Goal: Task Accomplishment & Management: Manage account settings

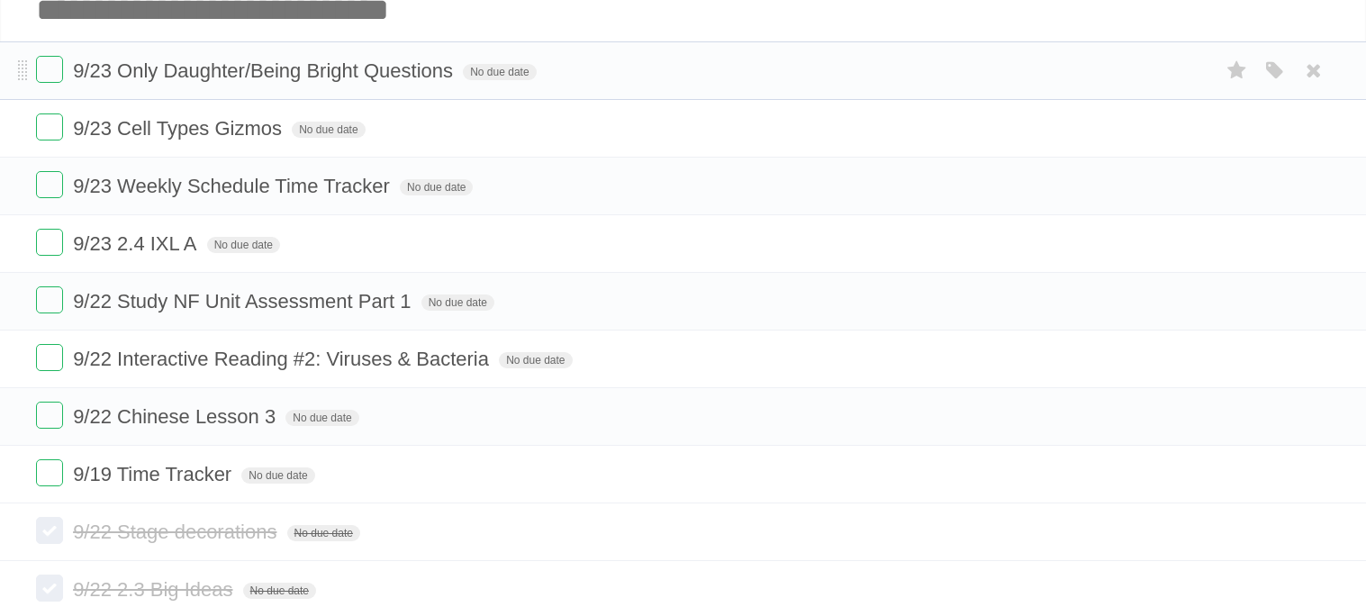
scroll to position [110, 0]
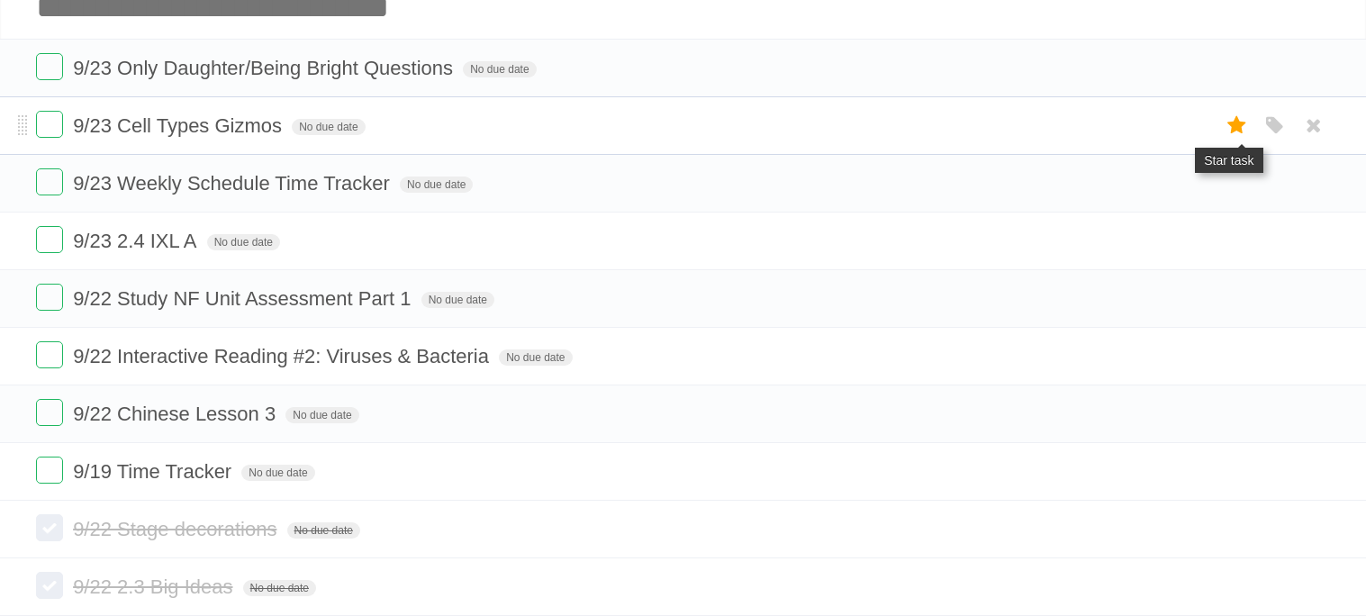
click at [1228, 124] on icon at bounding box center [1237, 126] width 25 height 30
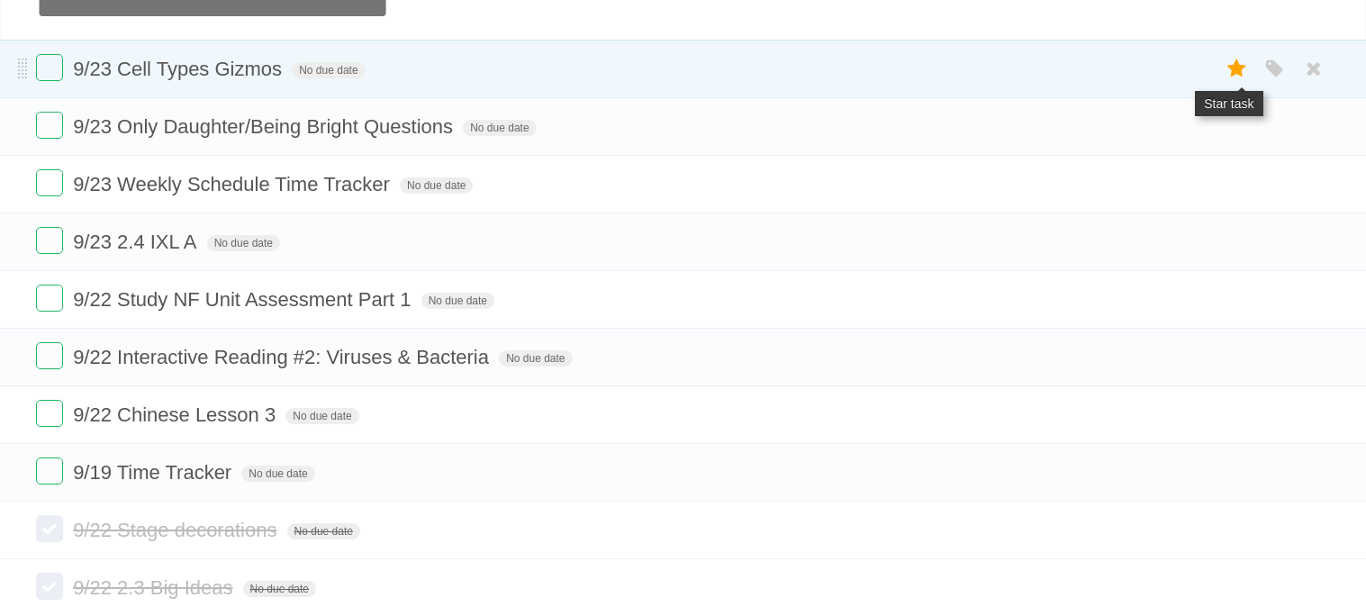
click at [1237, 68] on icon at bounding box center [1237, 69] width 25 height 30
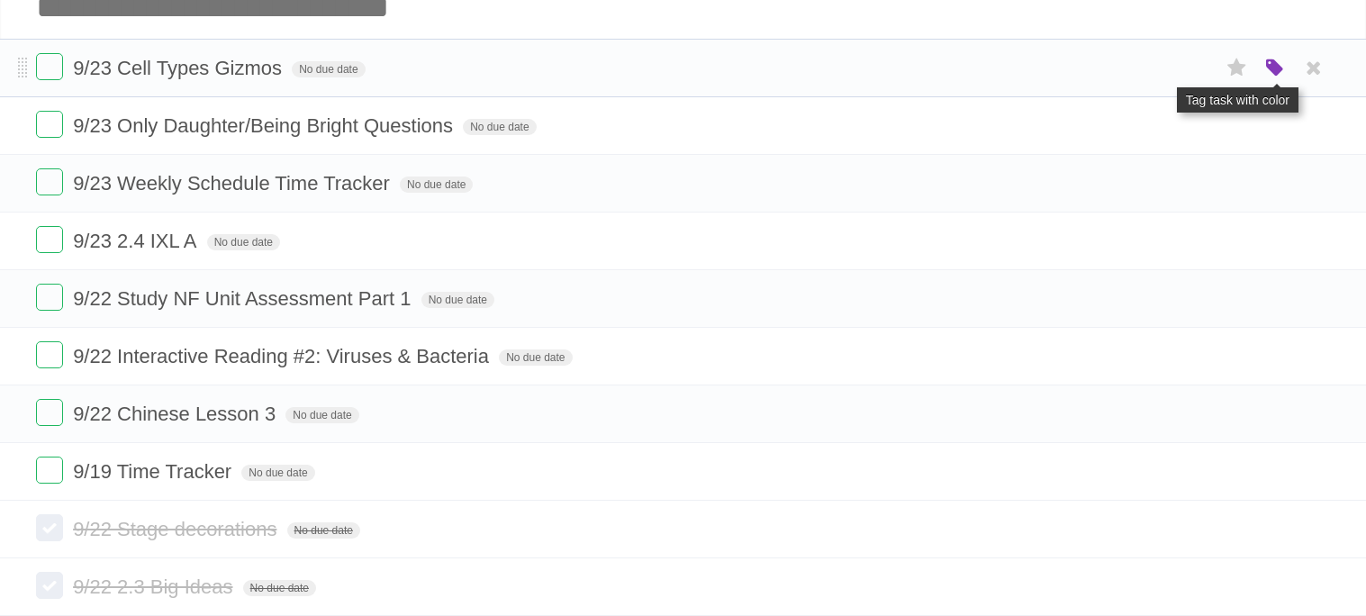
click at [1268, 76] on icon "button" at bounding box center [1275, 68] width 25 height 23
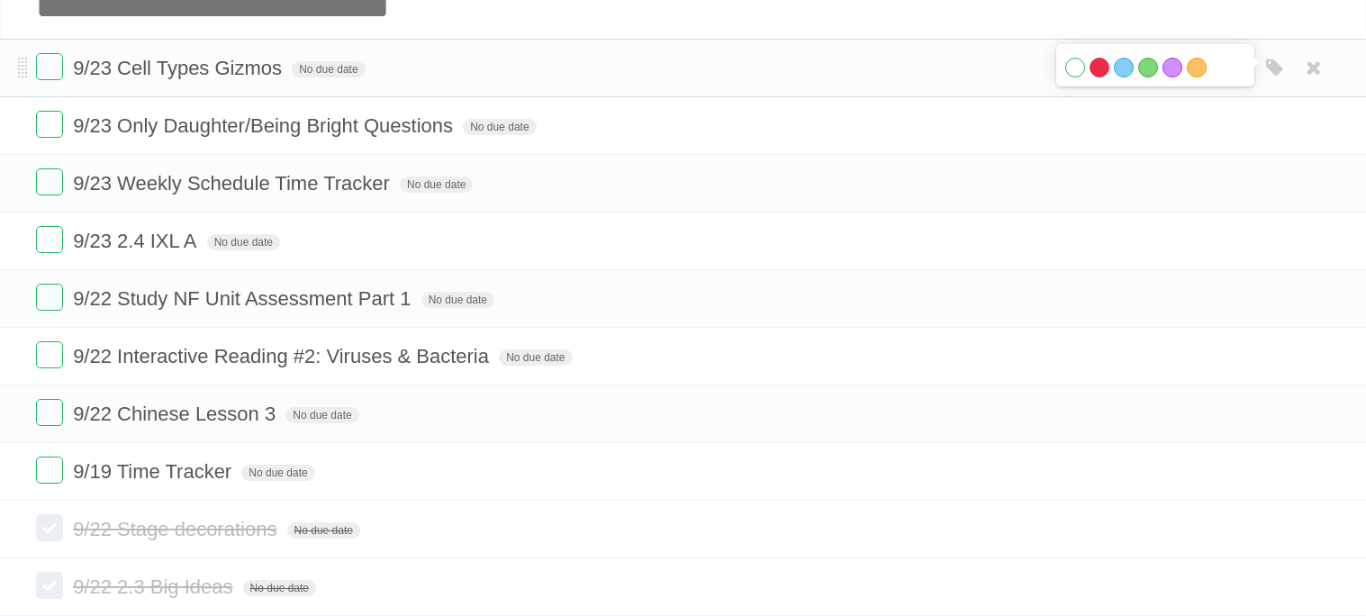
click at [1094, 67] on label "Red" at bounding box center [1100, 68] width 20 height 20
click at [1243, 128] on icon at bounding box center [1237, 126] width 25 height 30
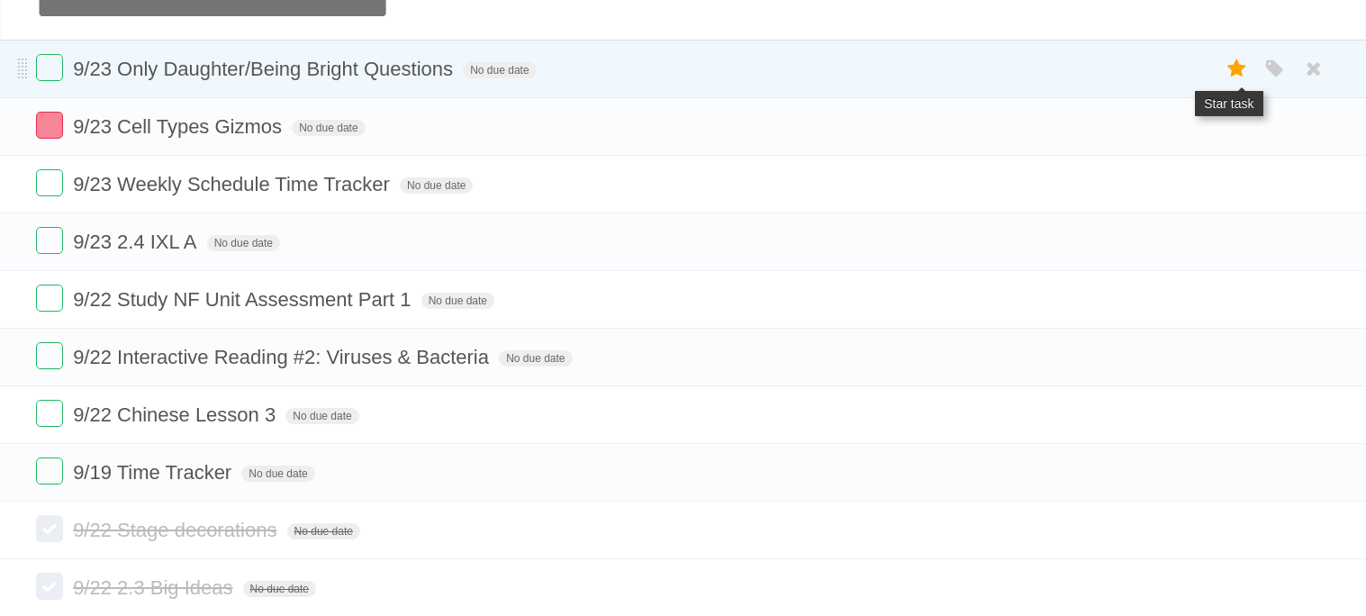
click at [1241, 61] on icon at bounding box center [1237, 69] width 25 height 30
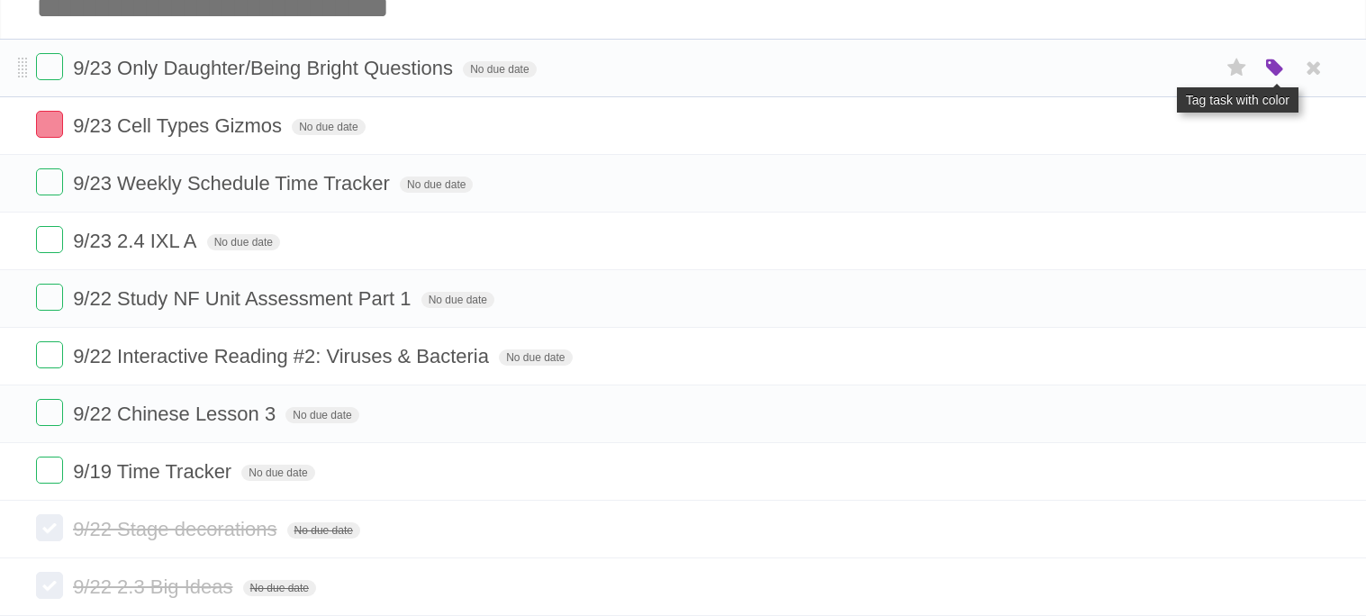
click at [1276, 63] on icon "button" at bounding box center [1275, 68] width 25 height 23
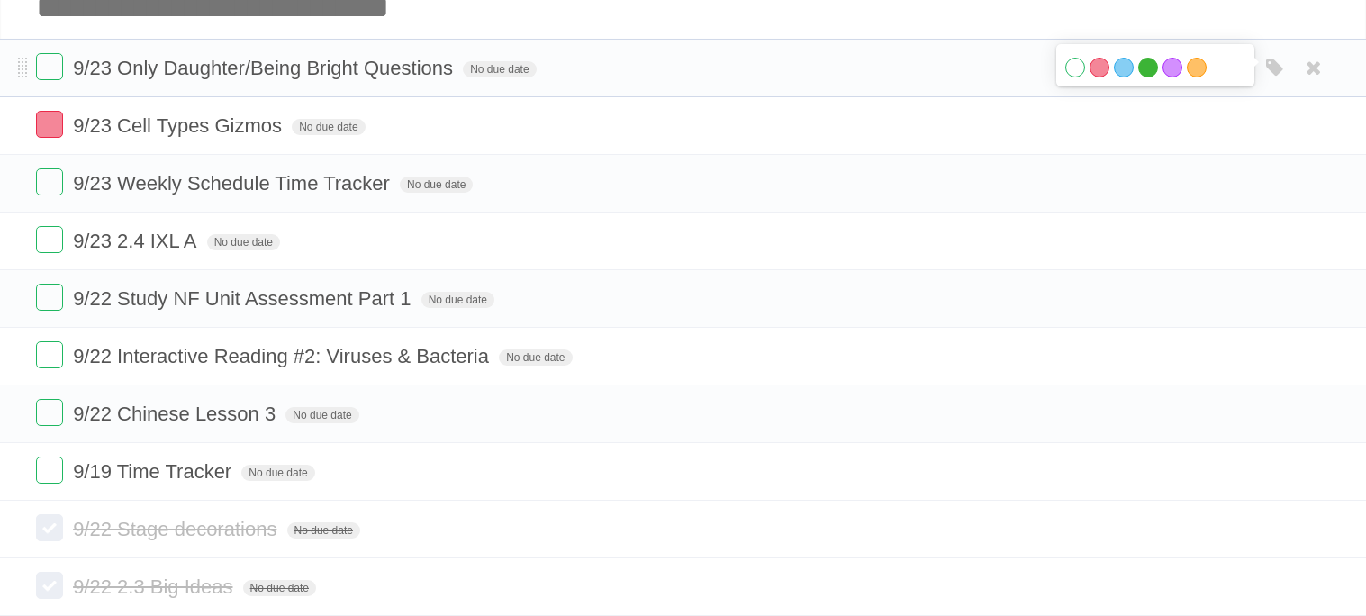
click at [1146, 68] on label "Green" at bounding box center [1148, 68] width 20 height 20
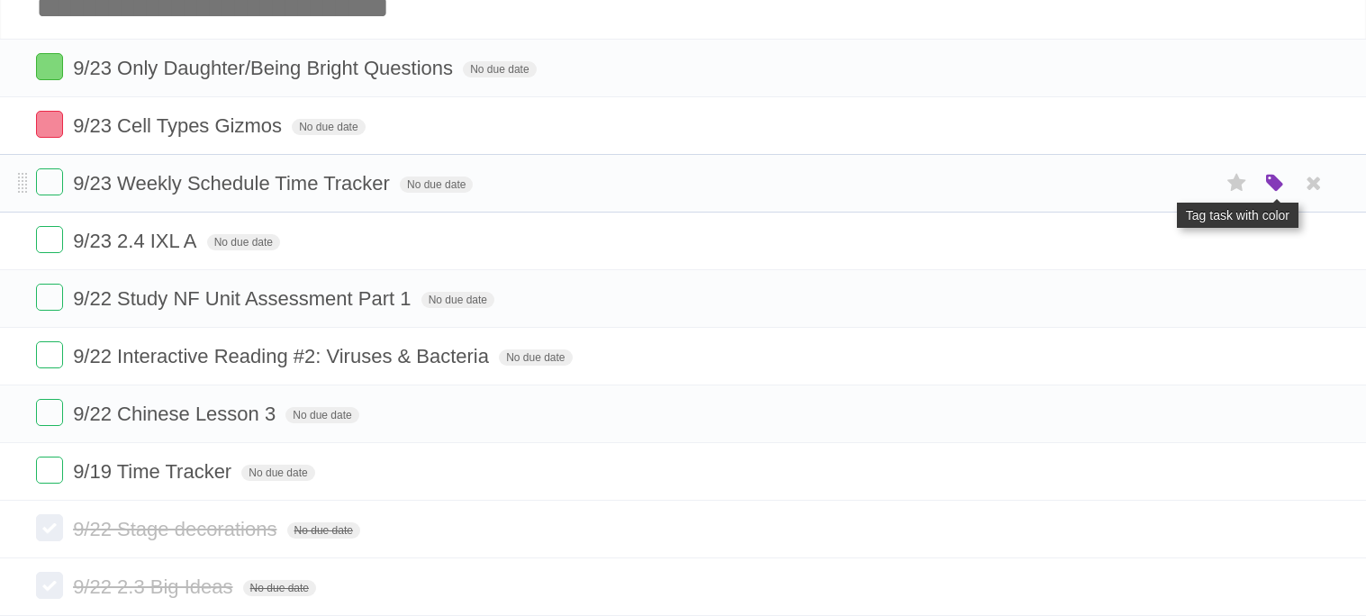
click at [1269, 186] on icon "button" at bounding box center [1275, 183] width 25 height 23
click at [1197, 186] on label "Orange" at bounding box center [1197, 183] width 20 height 20
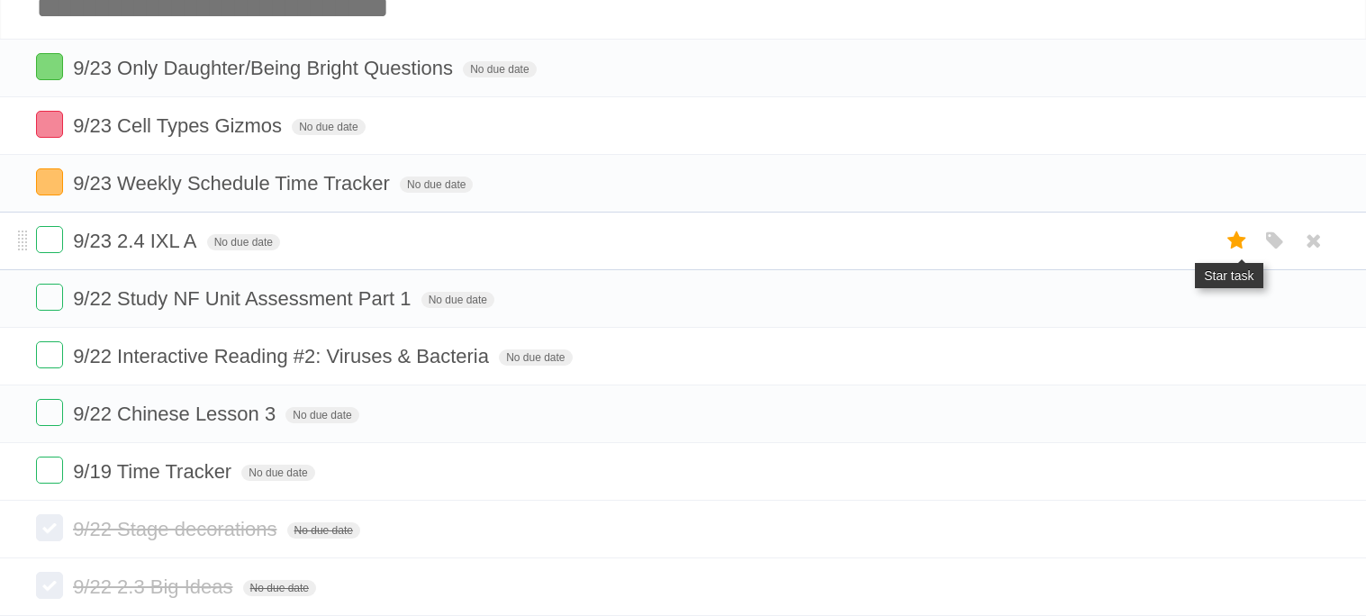
click at [1246, 250] on icon at bounding box center [1237, 241] width 25 height 30
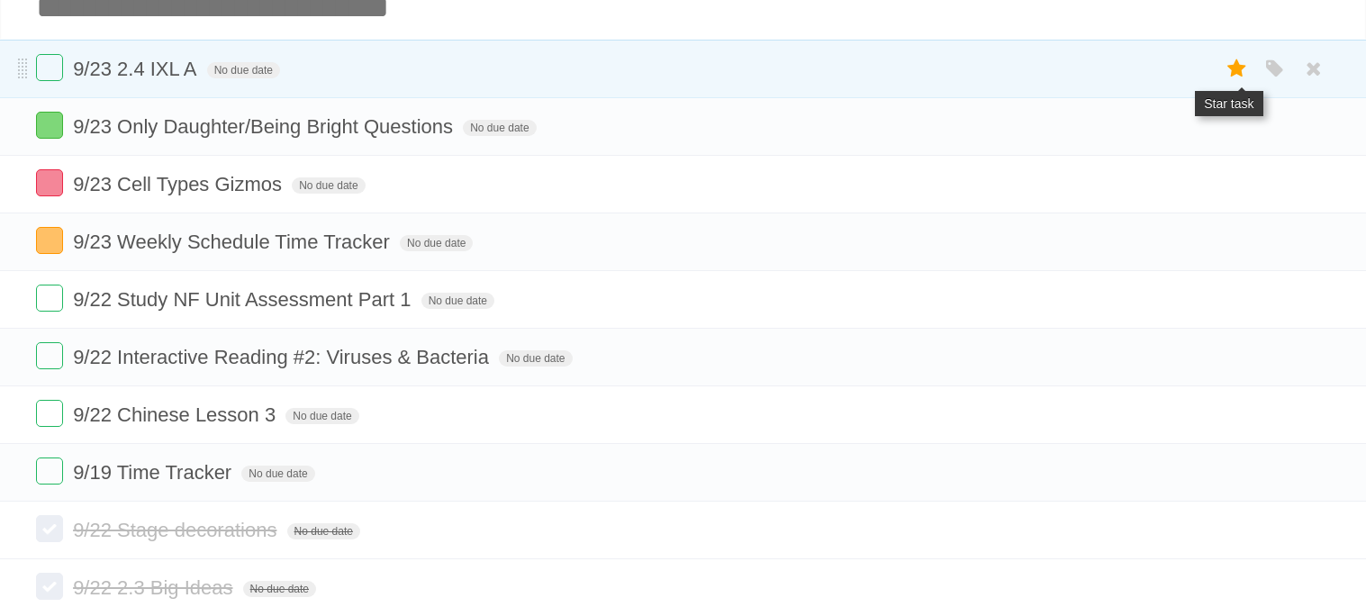
click at [1244, 64] on icon at bounding box center [1237, 69] width 25 height 30
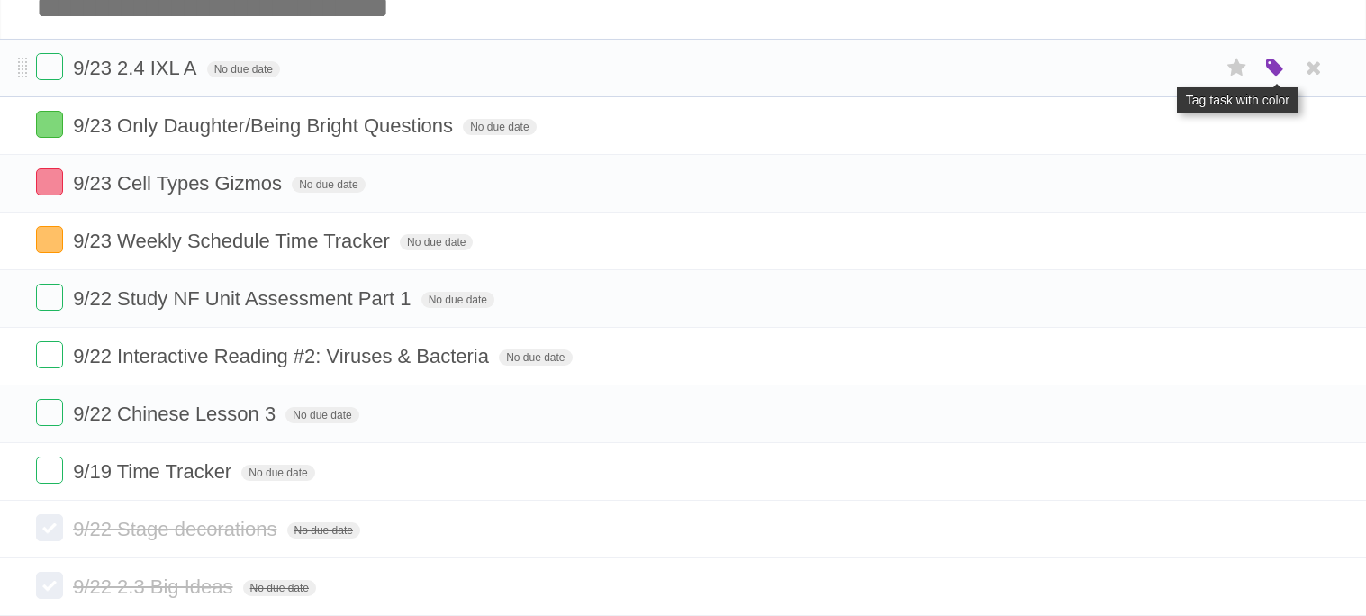
click at [1278, 63] on icon "button" at bounding box center [1275, 68] width 25 height 23
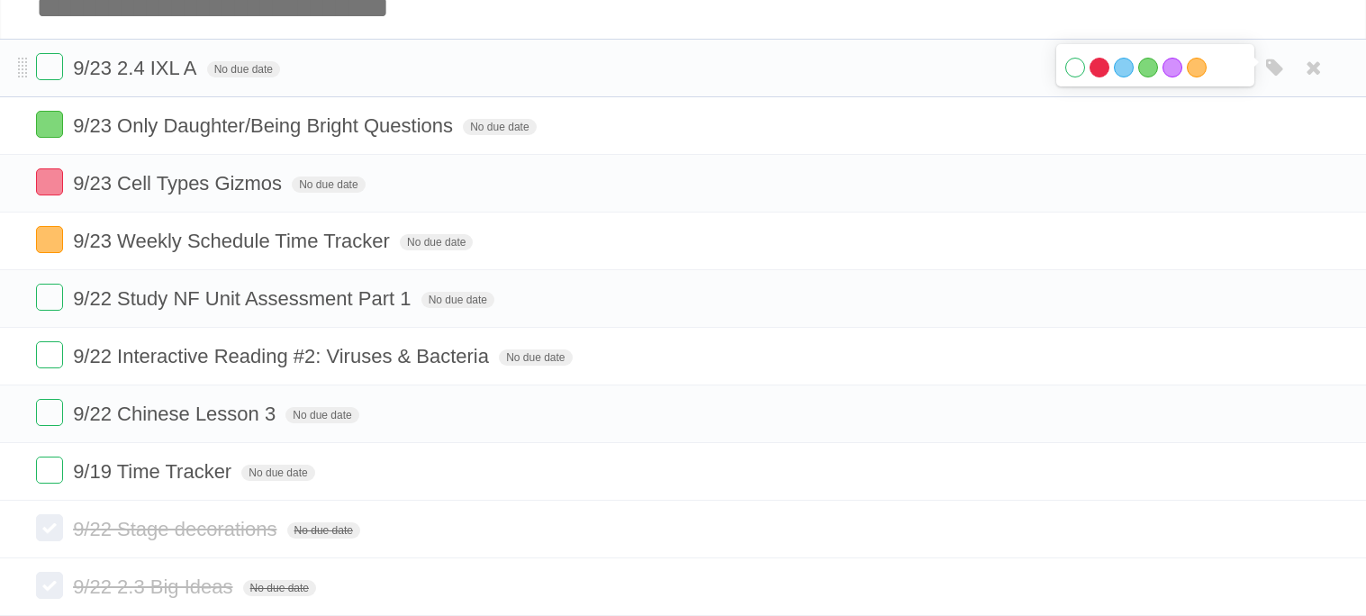
click at [1102, 68] on label "Red" at bounding box center [1100, 68] width 20 height 20
click at [1233, 304] on icon at bounding box center [1237, 299] width 25 height 30
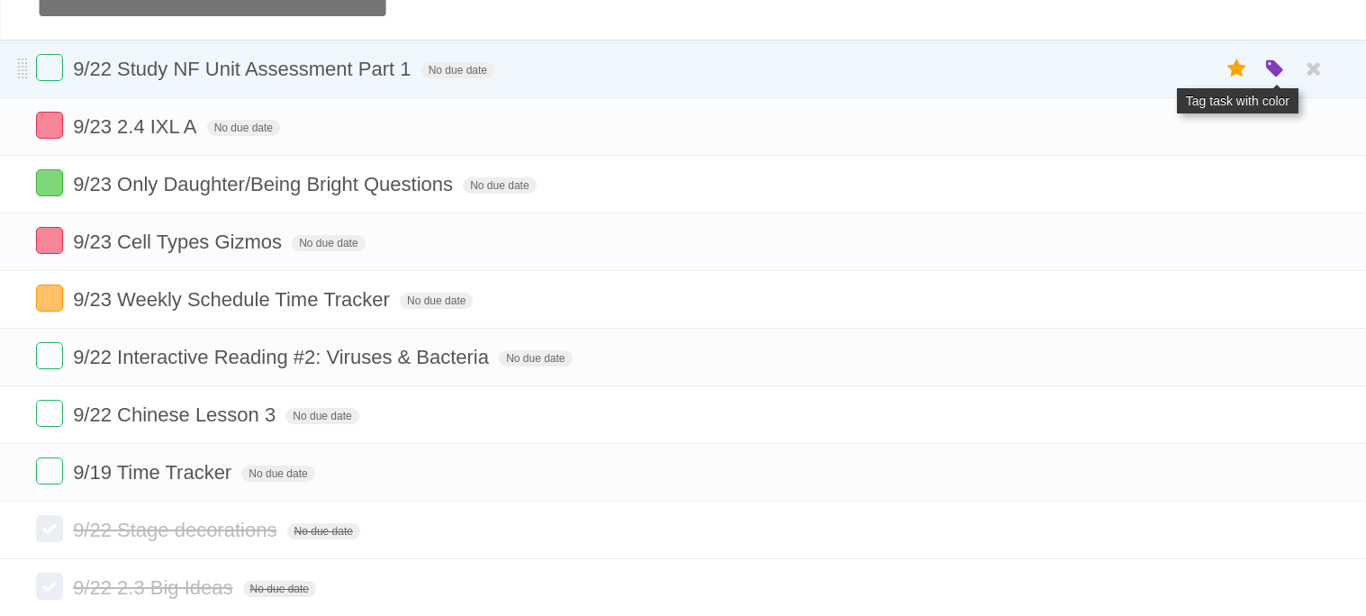
click at [1273, 65] on icon "button" at bounding box center [1275, 69] width 25 height 23
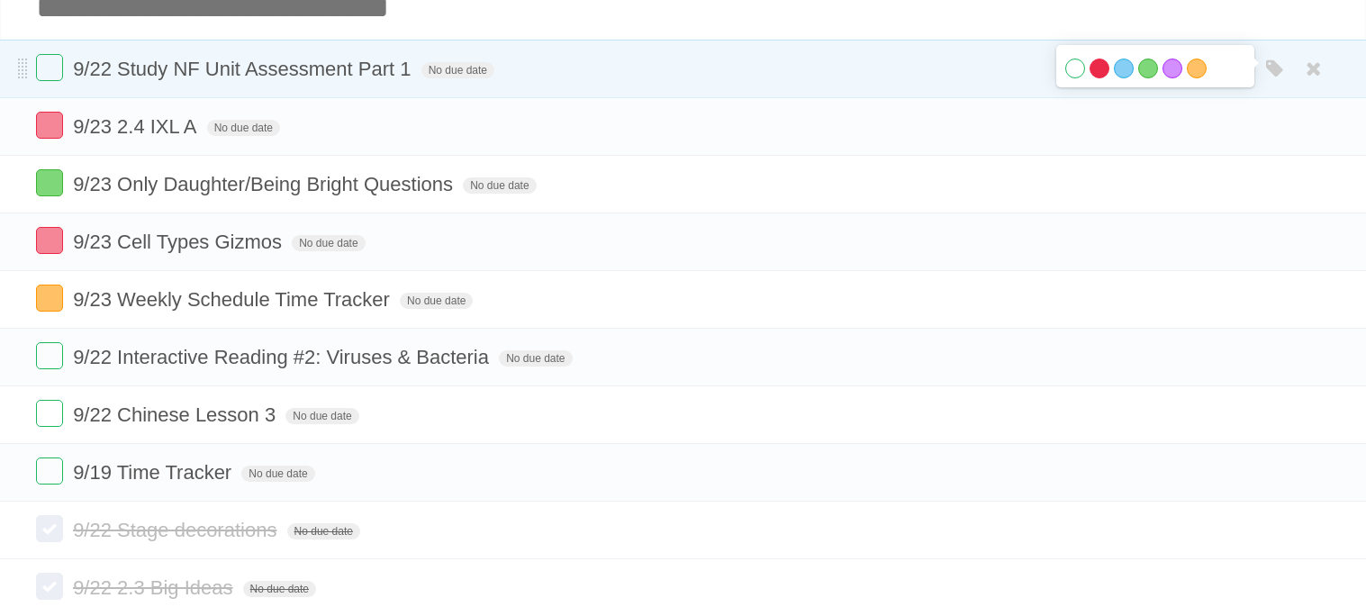
click at [1099, 67] on label "Red" at bounding box center [1100, 69] width 20 height 20
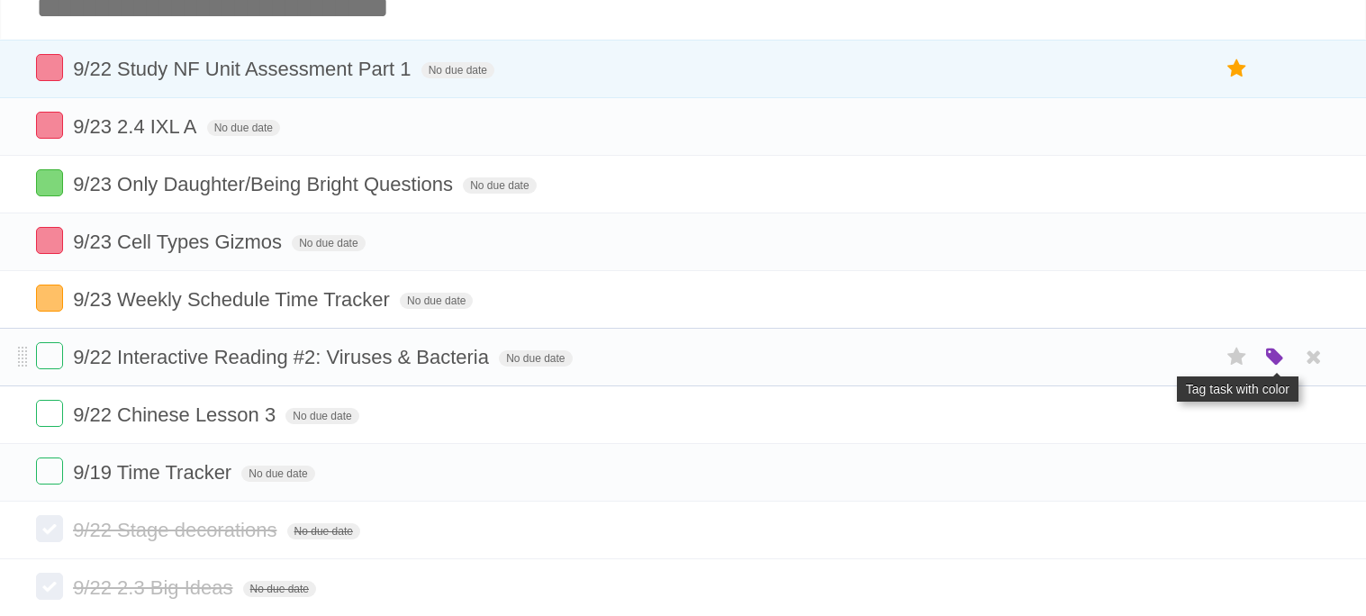
click at [1270, 365] on icon "button" at bounding box center [1275, 357] width 25 height 23
click at [1195, 359] on label "Orange" at bounding box center [1197, 357] width 20 height 20
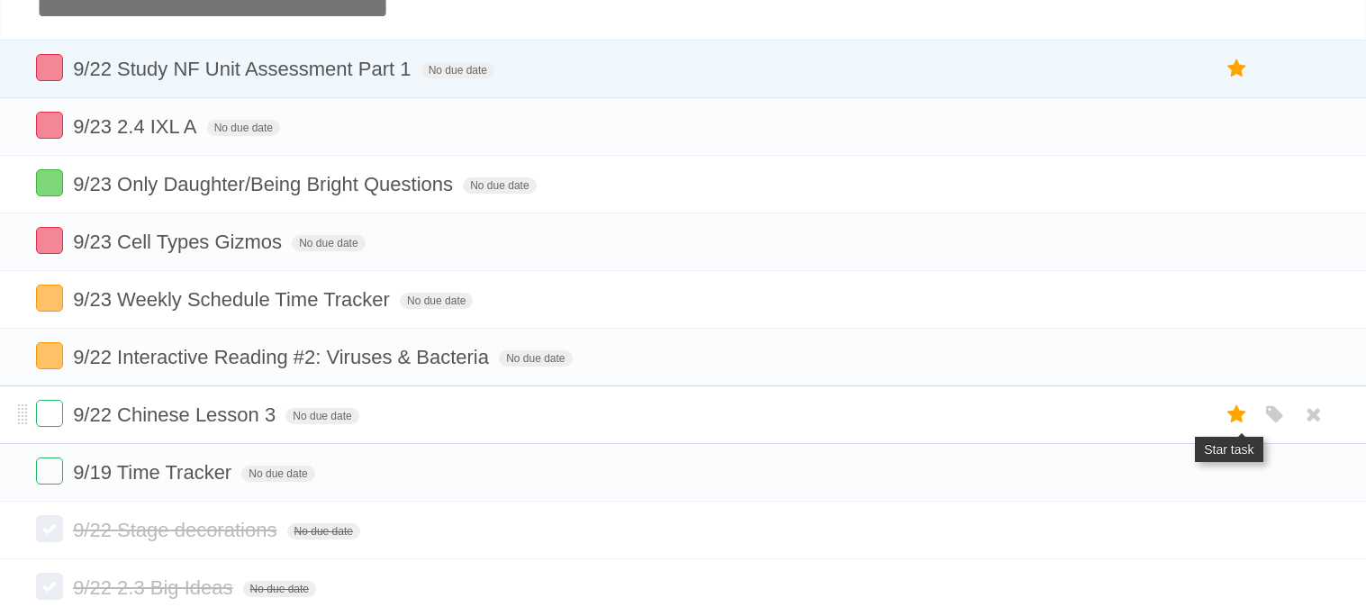
click at [1234, 427] on icon at bounding box center [1237, 415] width 25 height 30
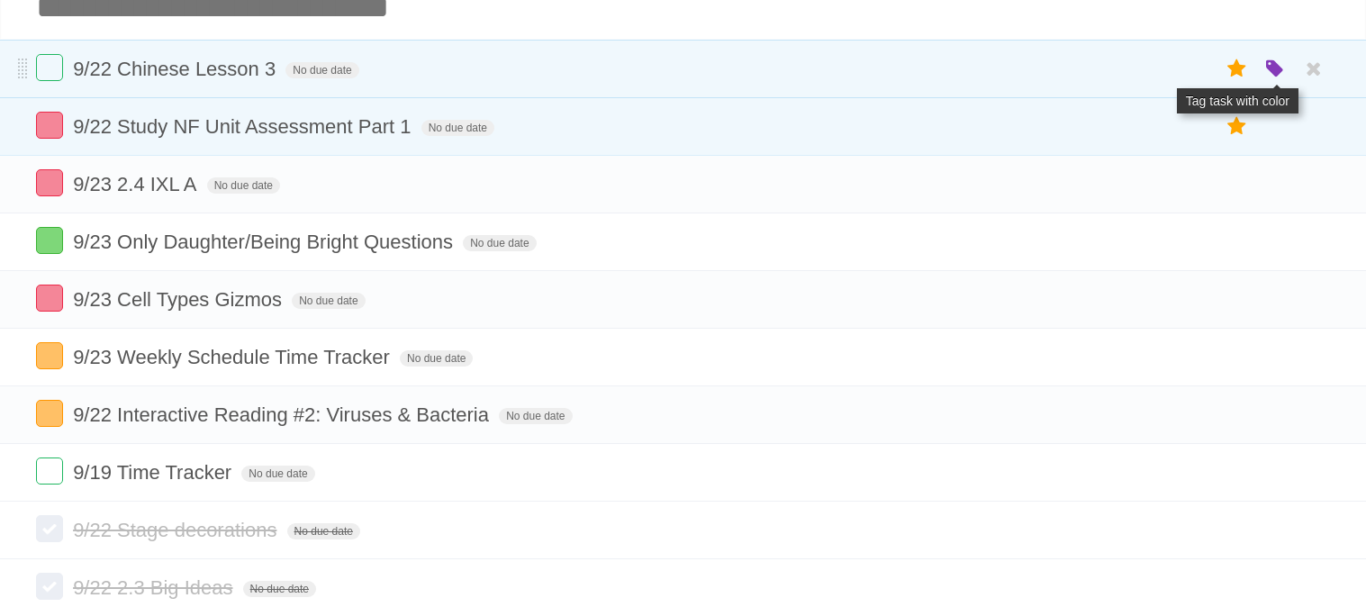
click at [1275, 69] on icon "button" at bounding box center [1275, 69] width 25 height 23
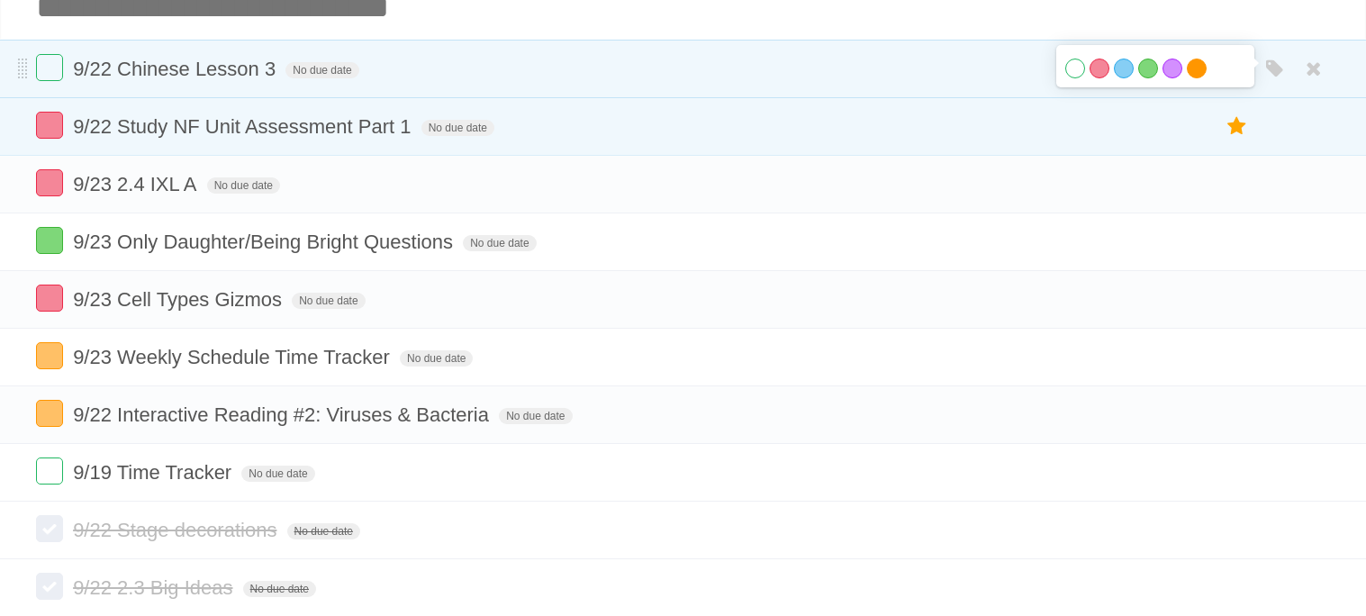
click at [1200, 67] on label "Orange" at bounding box center [1197, 69] width 20 height 20
click at [1259, 481] on div "White Red Blue Green Purple Orange" at bounding box center [1275, 473] width 34 height 30
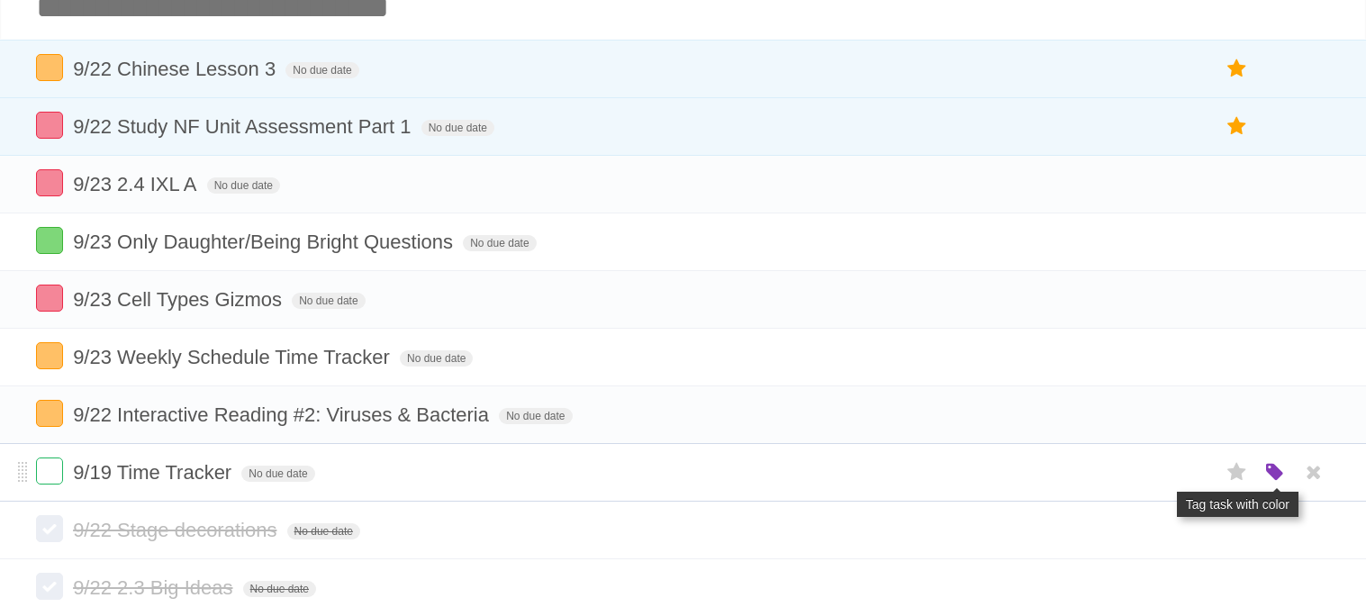
click at [1285, 477] on icon "button" at bounding box center [1275, 472] width 25 height 23
click at [1154, 481] on label "Green" at bounding box center [1148, 472] width 20 height 20
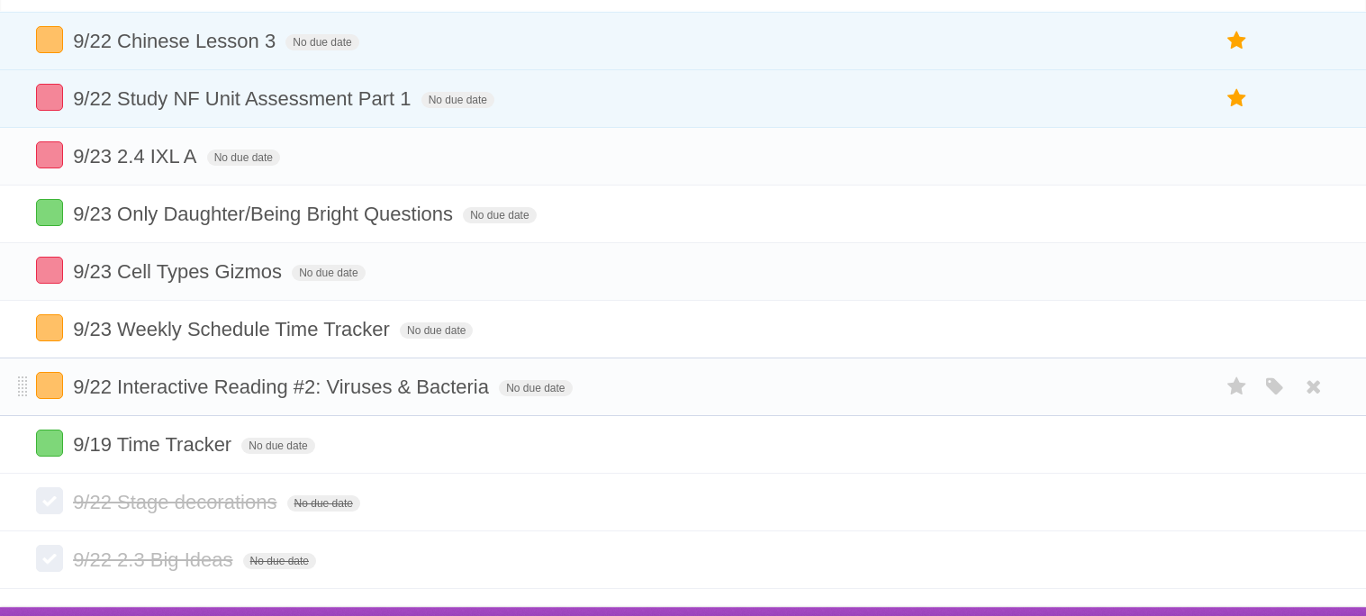
scroll to position [137, 0]
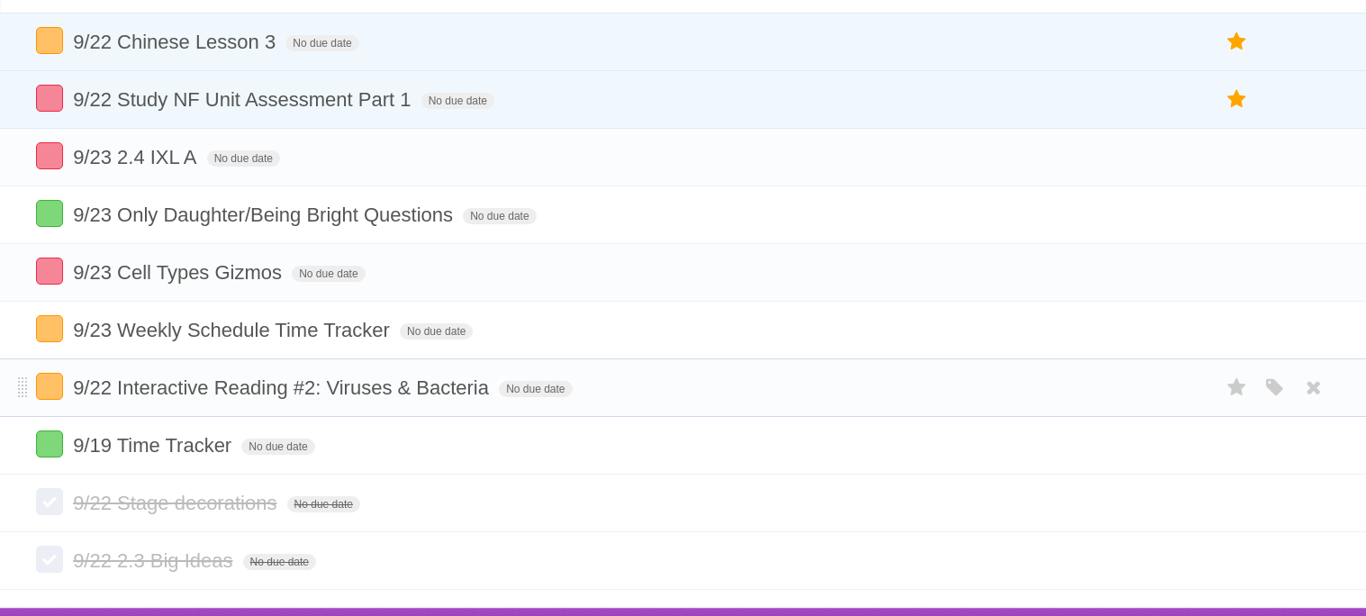
click at [310, 388] on span "9/22 Interactive Reading #2: Viruses & Bacteria" at bounding box center [283, 387] width 421 height 23
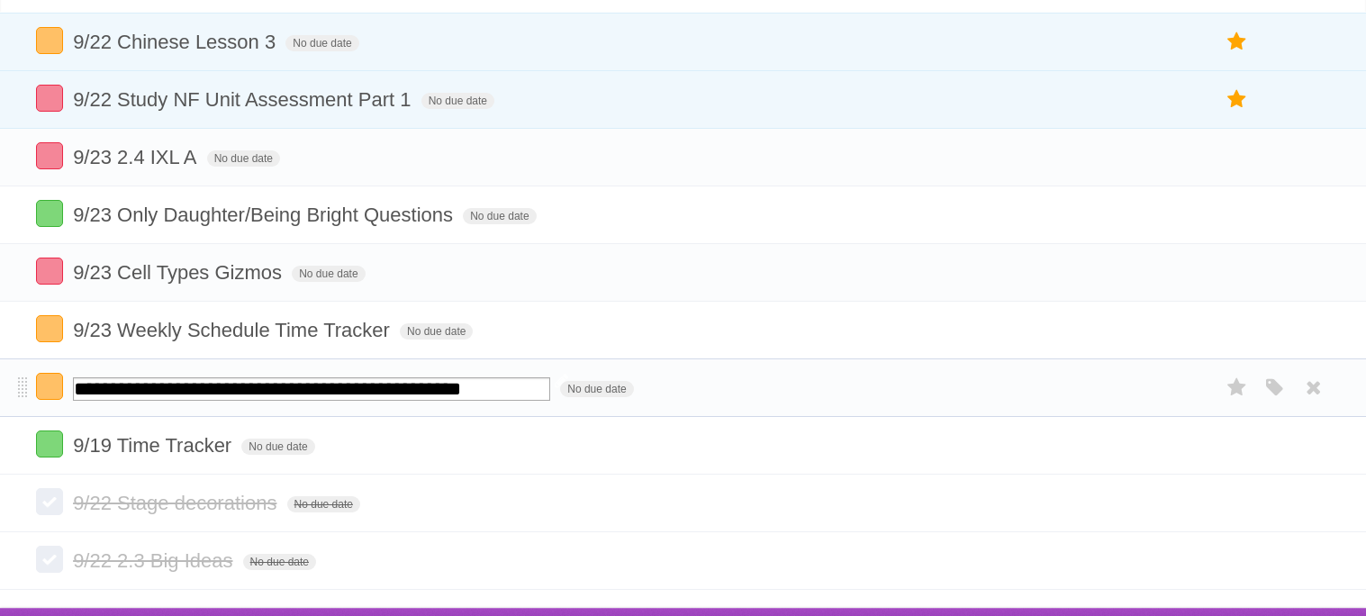
click at [310, 388] on input "**********" at bounding box center [311, 388] width 477 height 23
type input "**********"
click at [773, 388] on form "**********" at bounding box center [683, 388] width 1294 height 30
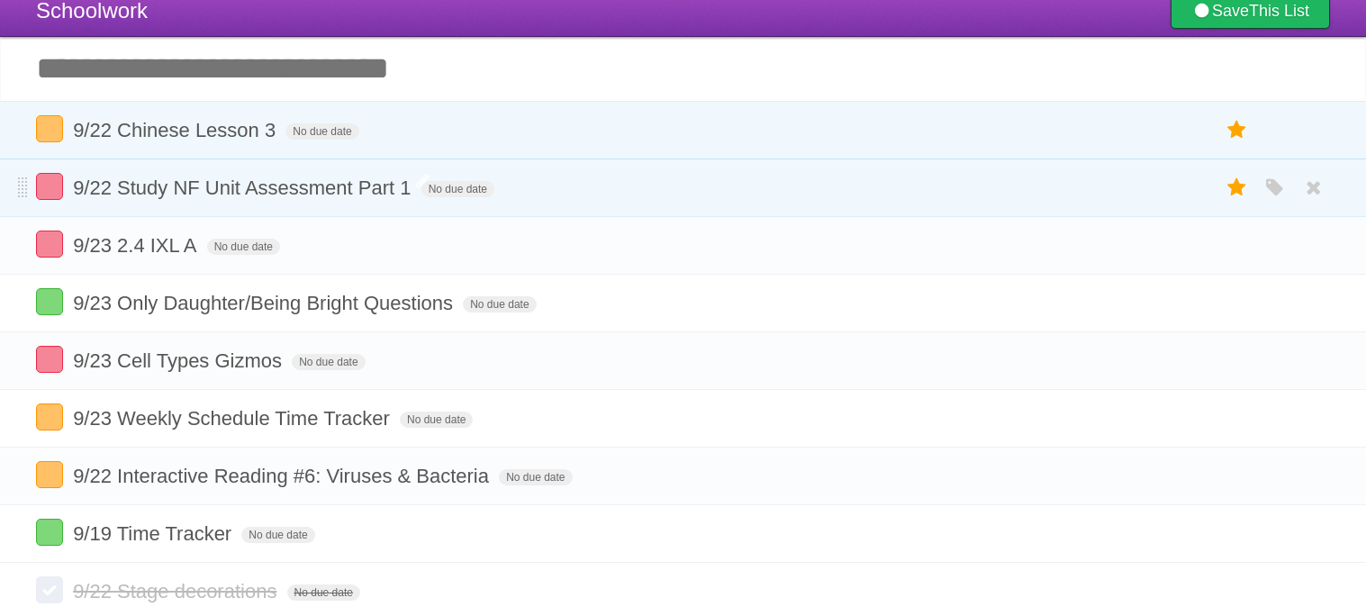
scroll to position [52, 0]
